Goal: Task Accomplishment & Management: Manage account settings

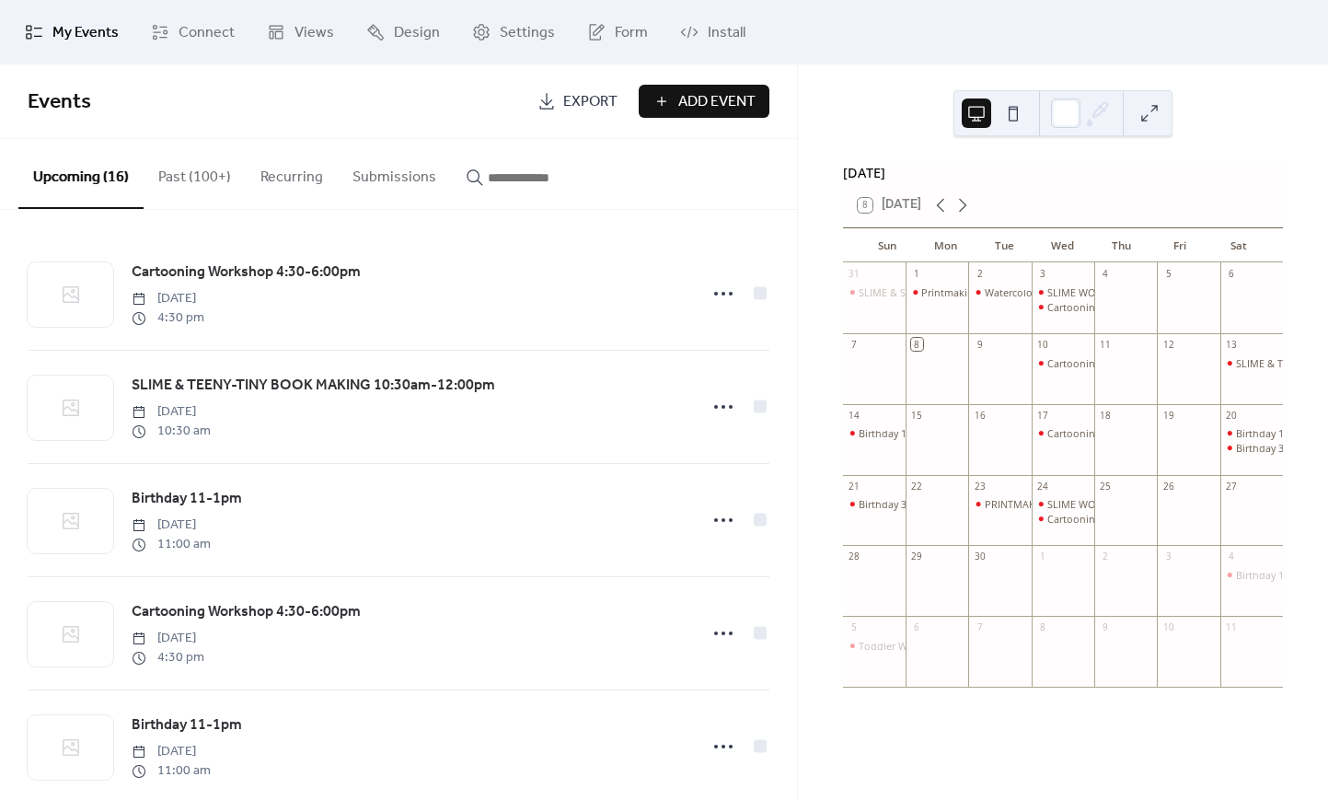
click at [193, 178] on button "Past (100+)" at bounding box center [195, 173] width 102 height 68
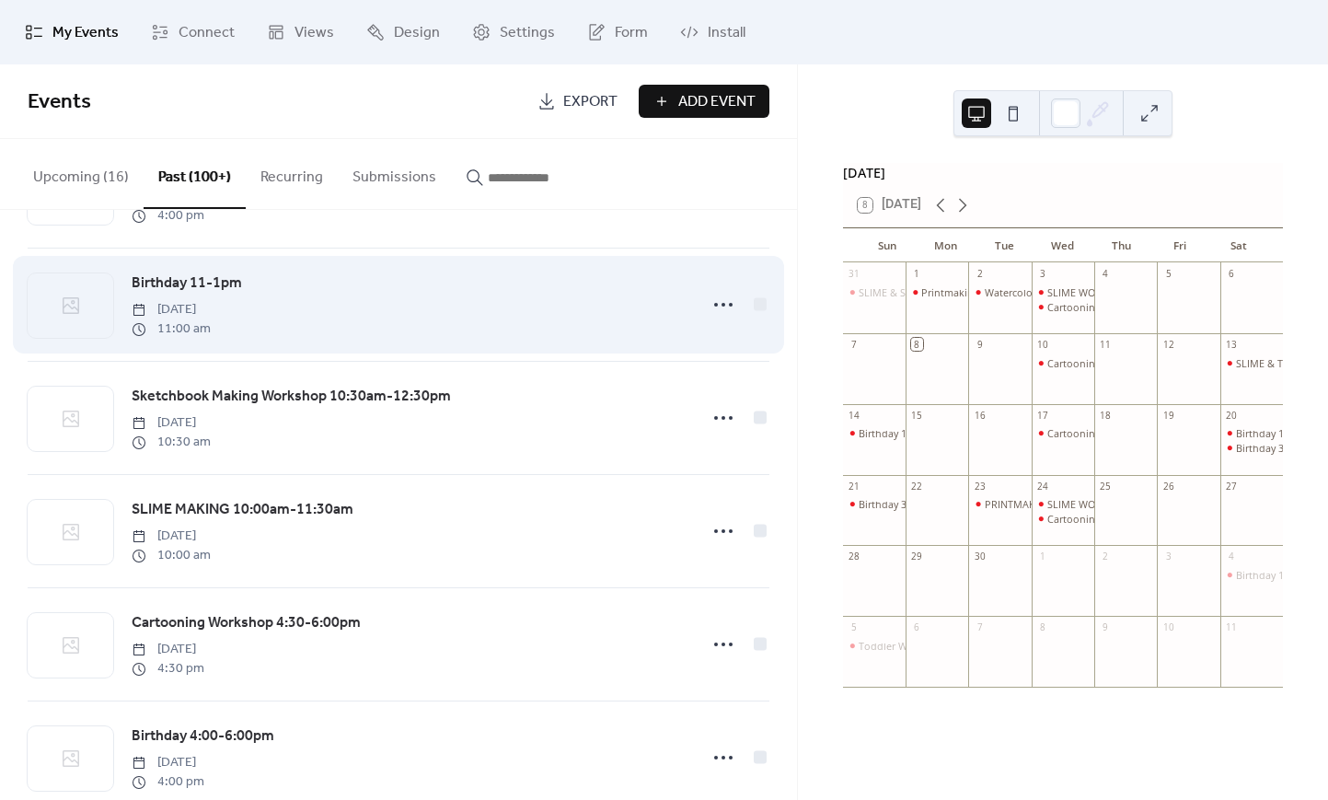
scroll to position [2039, 0]
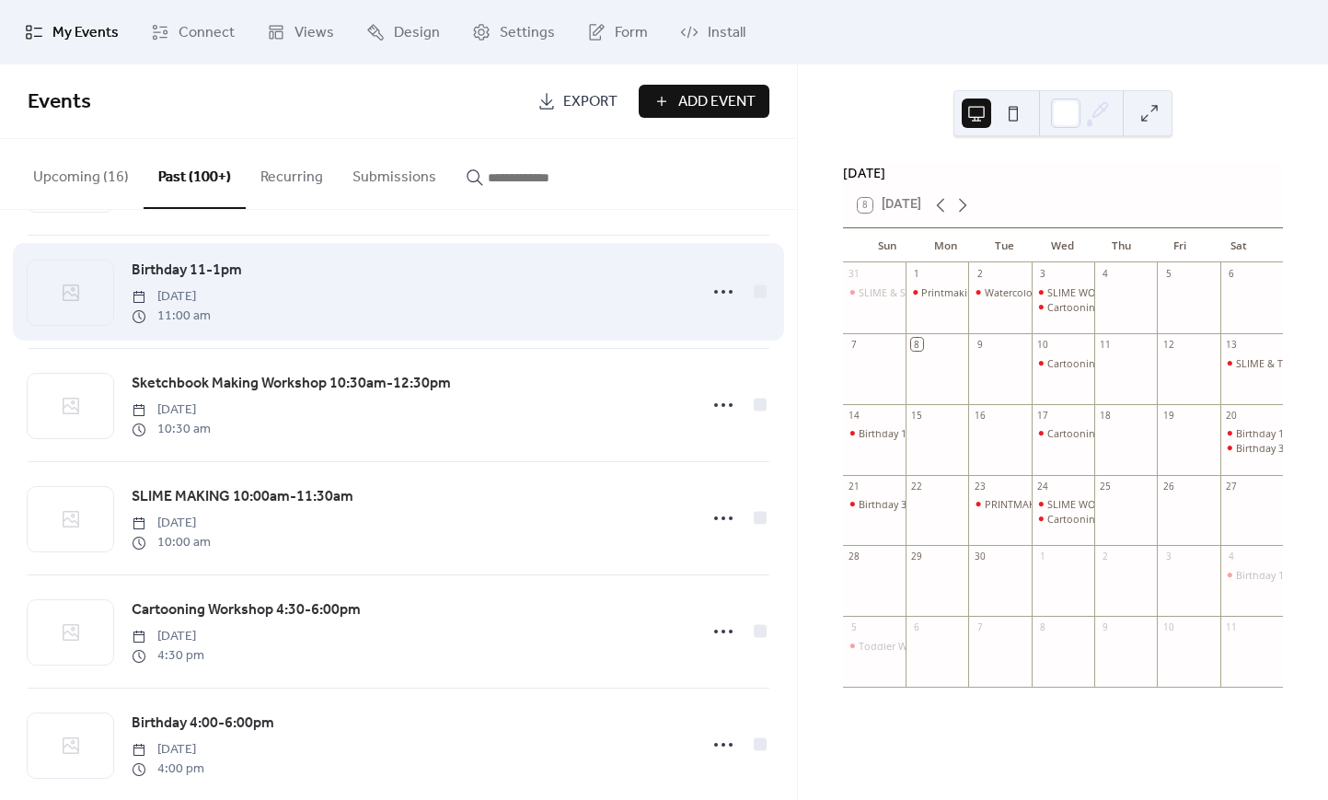
click at [224, 282] on span "Birthday 11-1pm" at bounding box center [187, 270] width 110 height 22
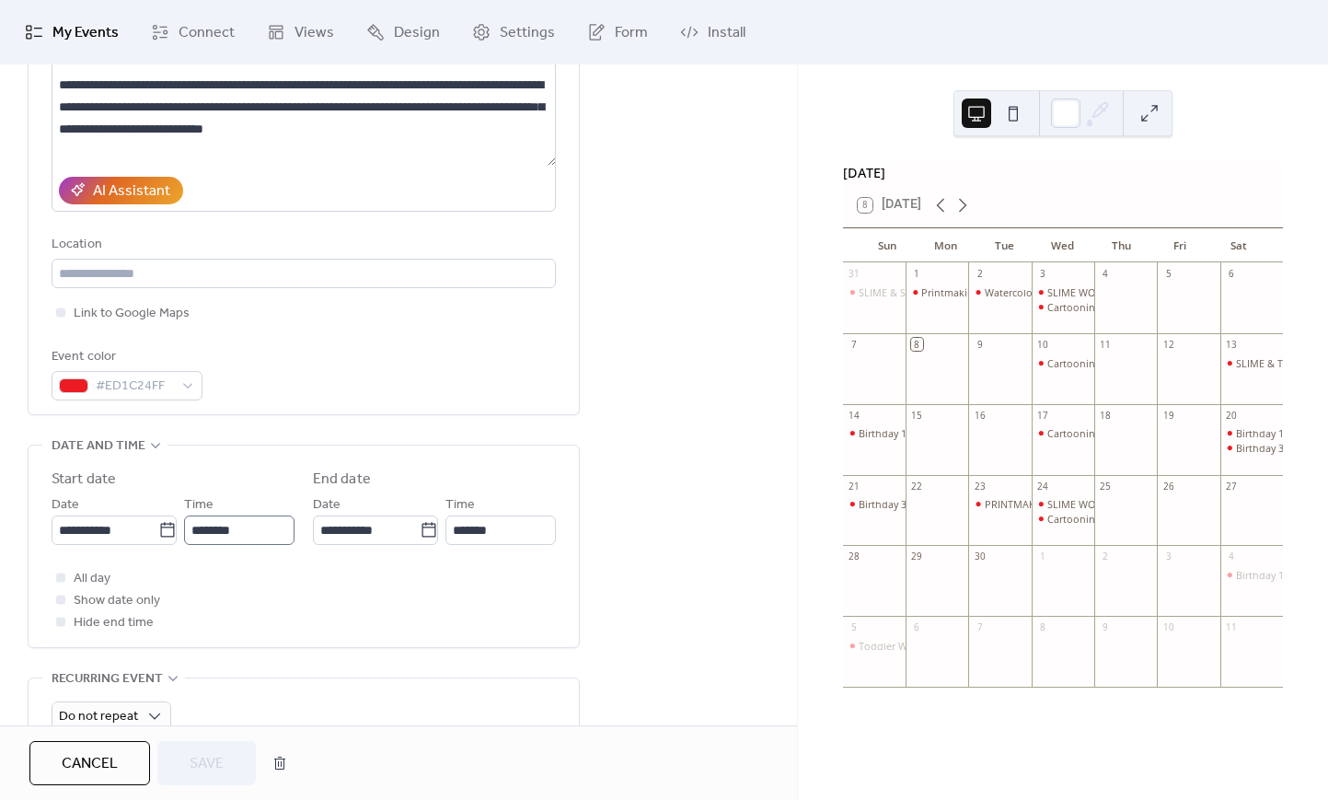
scroll to position [265, 0]
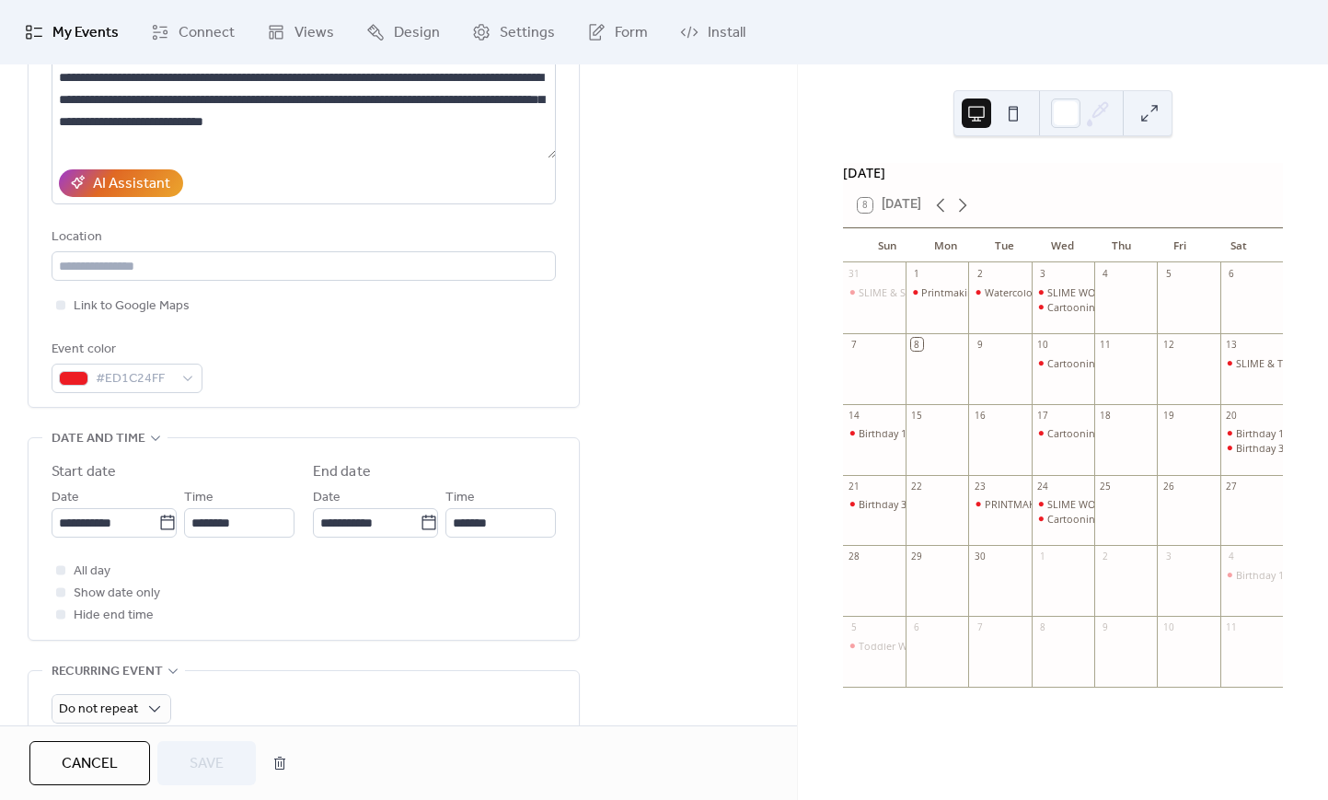
drag, startPoint x: 168, startPoint y: 516, endPoint x: 178, endPoint y: 510, distance: 11.2
click at [168, 516] on icon at bounding box center [167, 522] width 18 height 18
click at [158, 516] on input "**********" at bounding box center [105, 522] width 107 height 29
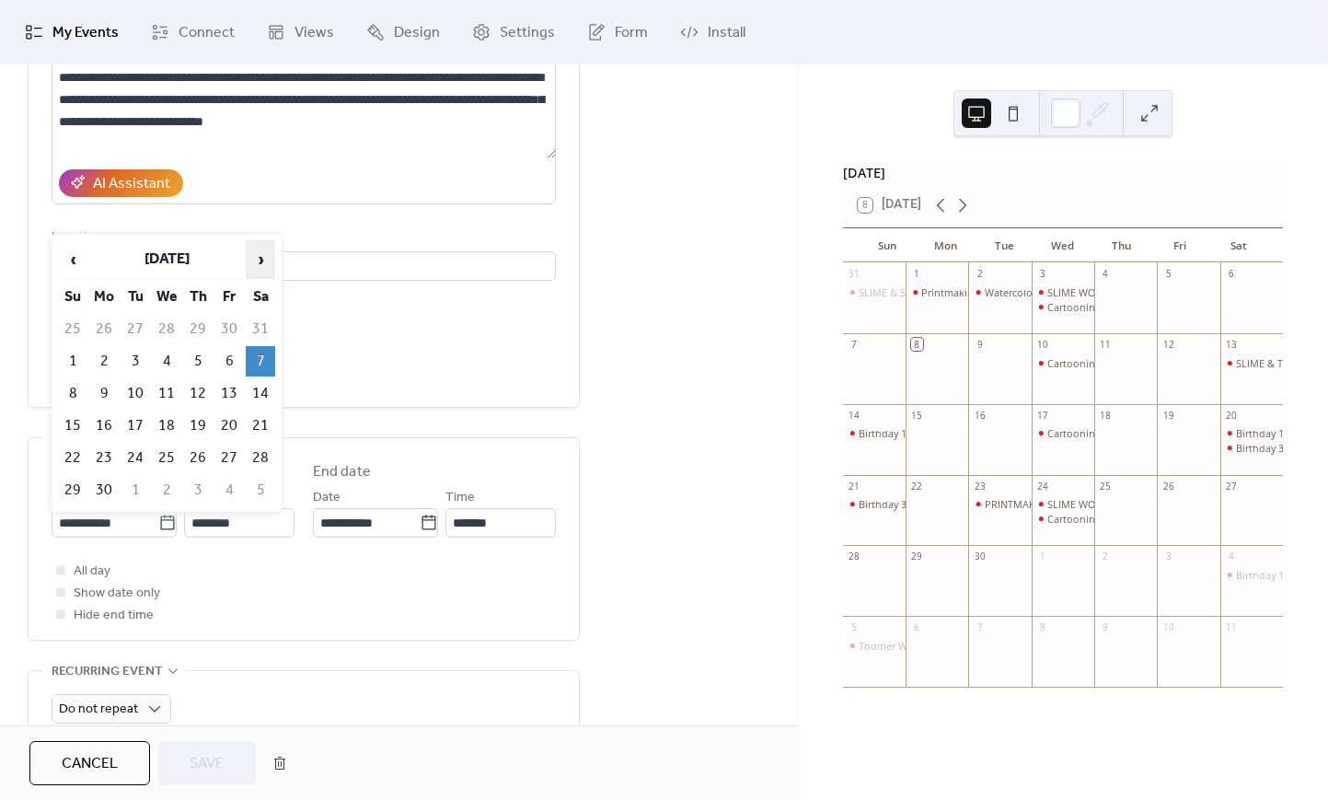
click at [259, 263] on span "›" at bounding box center [261, 259] width 28 height 37
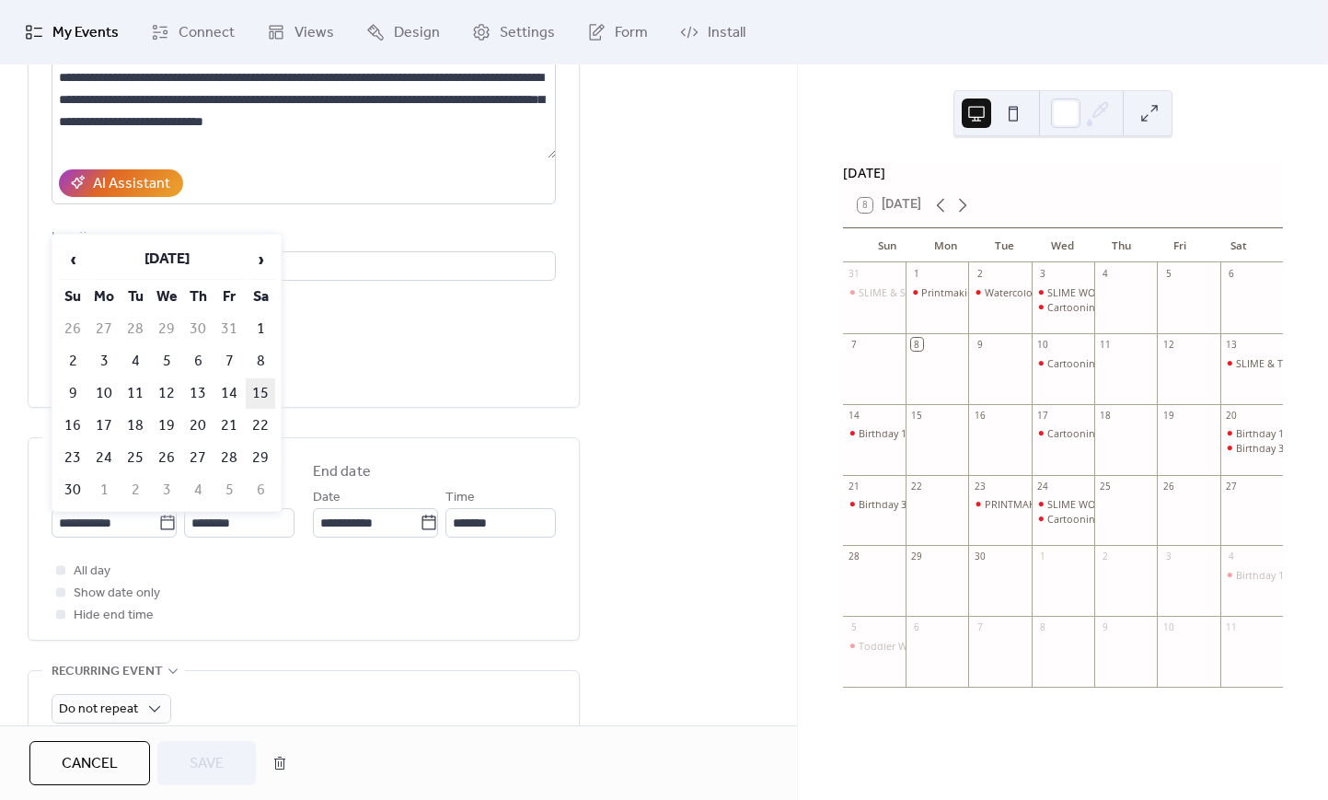
click at [260, 386] on td "15" at bounding box center [260, 393] width 29 height 30
type input "**********"
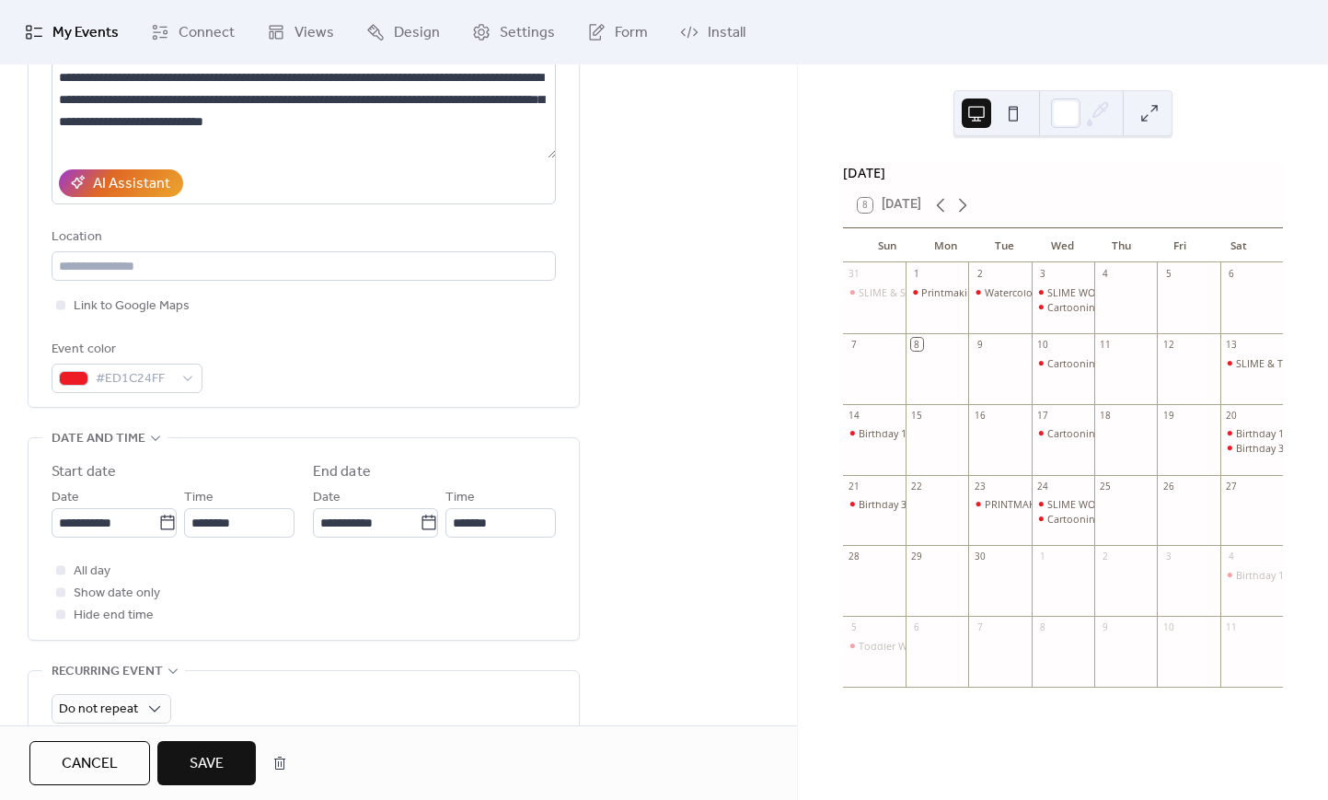
scroll to position [0, 0]
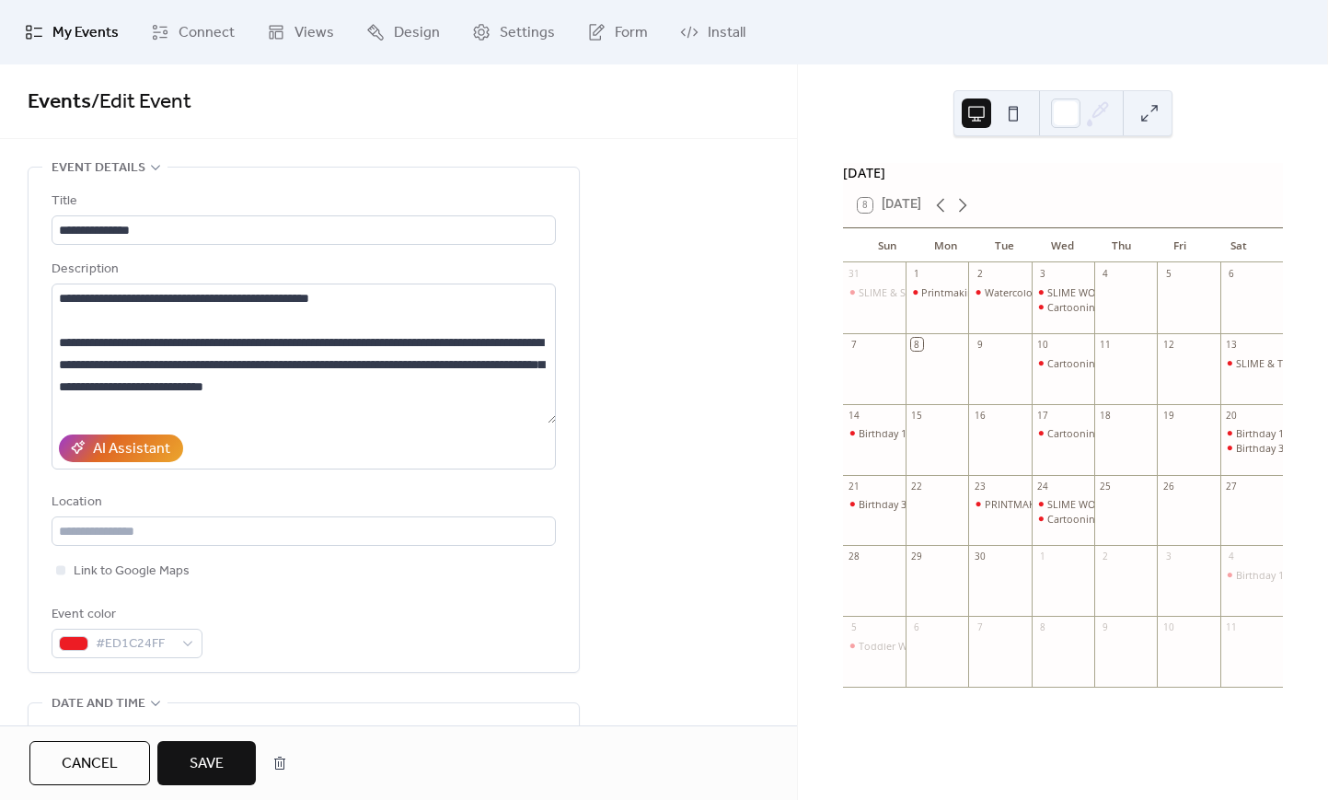
click at [218, 755] on span "Save" at bounding box center [207, 764] width 34 height 22
